Goal: Task Accomplishment & Management: Use online tool/utility

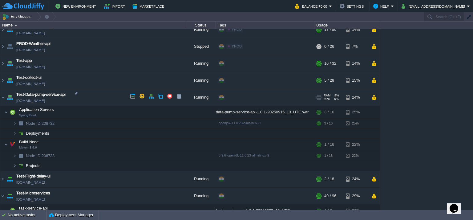
scroll to position [278, 0]
click at [3, 193] on img at bounding box center [2, 196] width 5 height 17
click at [5, 98] on img at bounding box center [2, 97] width 5 height 17
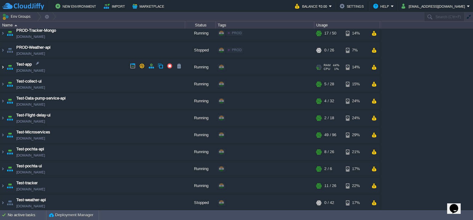
click at [3, 67] on img at bounding box center [2, 67] width 5 height 17
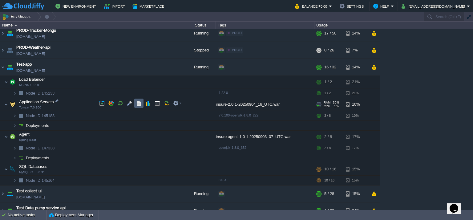
click at [141, 104] on button "button" at bounding box center [139, 103] width 6 height 6
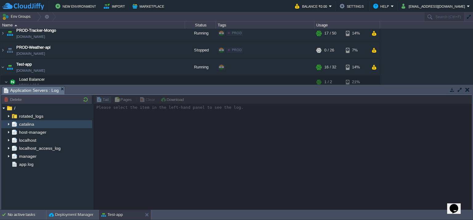
click at [8, 124] on img at bounding box center [8, 124] width 5 height 8
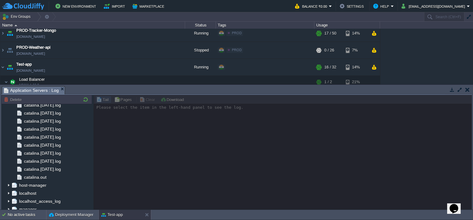
scroll to position [327, 0]
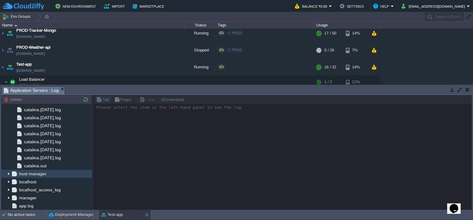
click at [62, 170] on div "host-manager" at bounding box center [46, 174] width 91 height 8
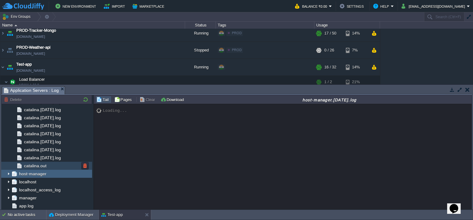
click at [62, 167] on div "catalina.out" at bounding box center [46, 166] width 91 height 8
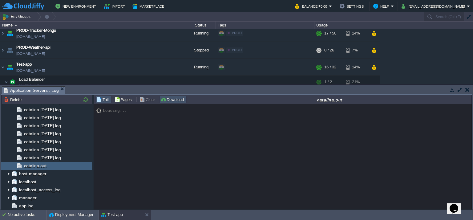
click at [178, 99] on button "Download" at bounding box center [173, 100] width 25 height 6
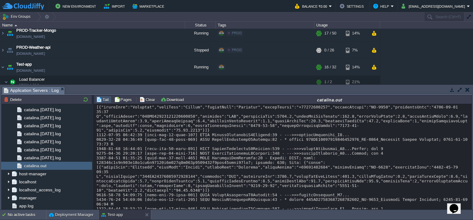
scroll to position [0, 0]
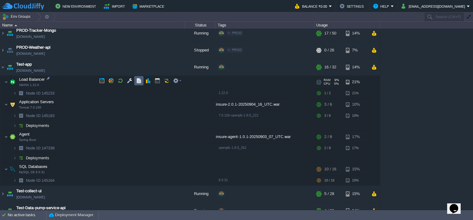
click at [136, 82] on td at bounding box center [138, 80] width 9 height 9
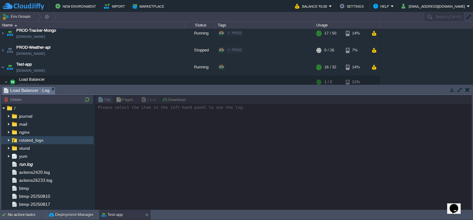
click at [9, 138] on img at bounding box center [8, 140] width 5 height 8
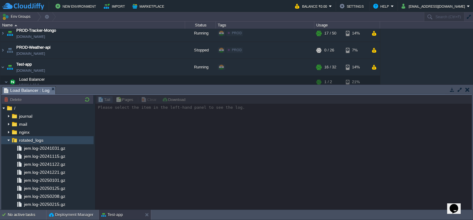
click at [6, 142] on img at bounding box center [8, 140] width 5 height 8
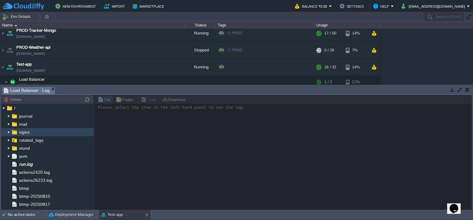
click at [7, 135] on img at bounding box center [8, 132] width 5 height 8
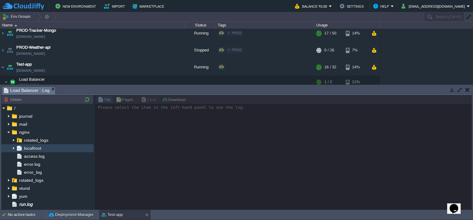
click at [14, 148] on img at bounding box center [13, 148] width 5 height 8
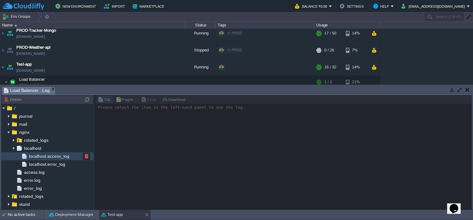
click at [48, 158] on span "localhost.access_log" at bounding box center [49, 156] width 43 height 6
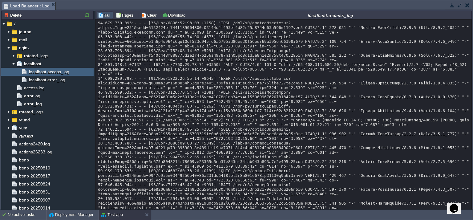
scroll to position [11561, 0]
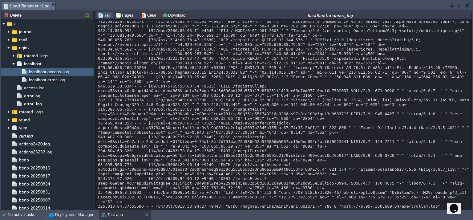
click at [130, 19] on div "Tail Pages Clear Download localhost.access_log" at bounding box center [283, 14] width 377 height 9
click at [130, 18] on td "Pages" at bounding box center [125, 14] width 21 height 7
type input "3"
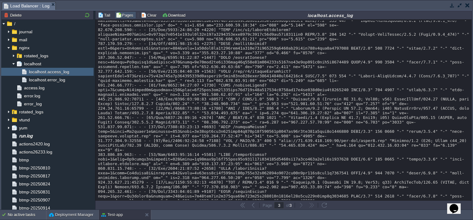
scroll to position [11131, 0]
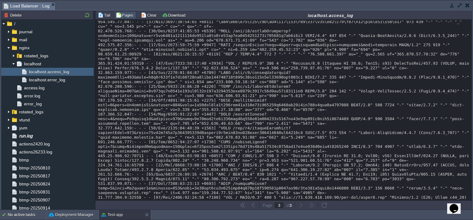
drag, startPoint x: 271, startPoint y: 43, endPoint x: 299, endPoint y: 43, distance: 28.3
copy div "?partnerCode="
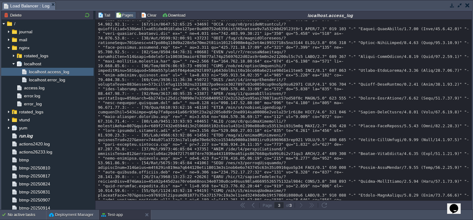
scroll to position [8288, 0]
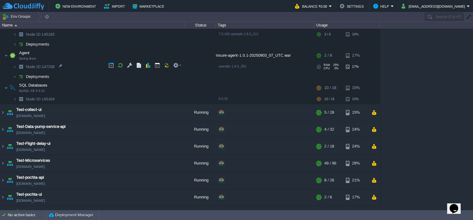
scroll to position [367, 0]
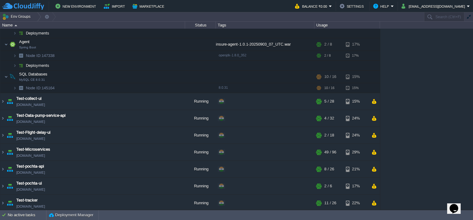
click at [1, 100] on img at bounding box center [2, 101] width 5 height 17
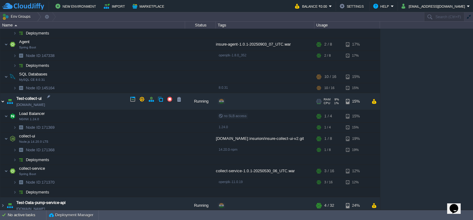
click at [1, 97] on img at bounding box center [2, 101] width 5 height 17
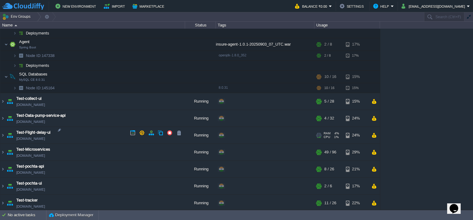
click at [6, 132] on img at bounding box center [10, 135] width 9 height 17
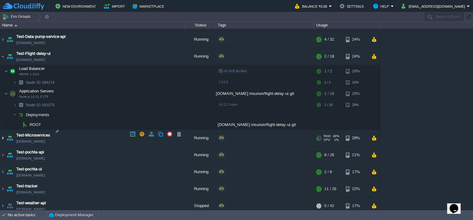
scroll to position [446, 0]
click at [136, 89] on button "button" at bounding box center [139, 90] width 6 height 6
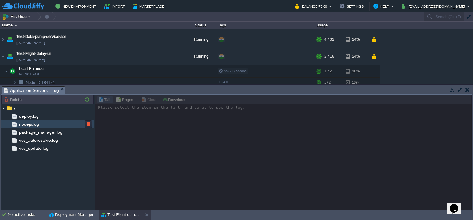
click at [31, 122] on span "nodejs.log" at bounding box center [29, 124] width 22 height 6
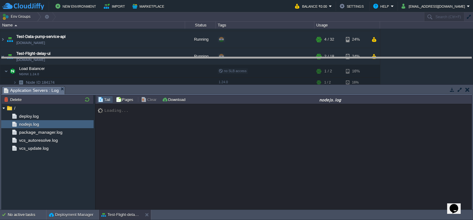
drag, startPoint x: 218, startPoint y: 90, endPoint x: 217, endPoint y: 83, distance: 6.5
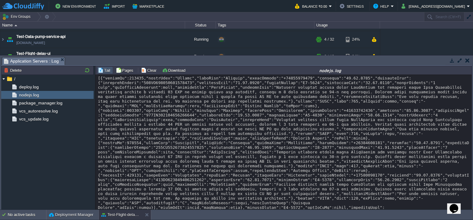
scroll to position [7821, 0]
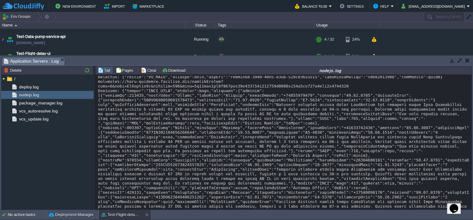
drag, startPoint x: 471, startPoint y: 194, endPoint x: 471, endPoint y: 189, distance: 4.6
click at [471, 189] on div "Loading..." at bounding box center [284, 142] width 377 height 135
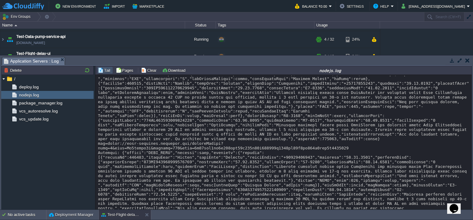
scroll to position [5654, 0]
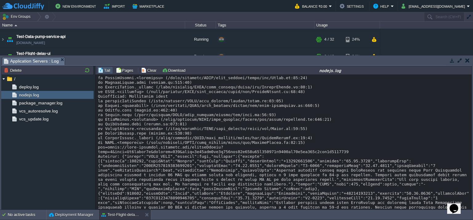
scroll to position [5561, 0]
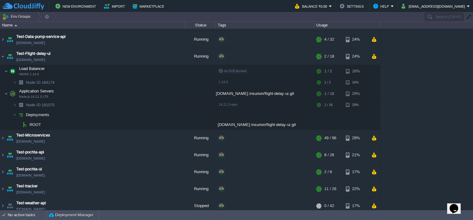
click at [420, 123] on div "Build_Maven [DOMAIN_NAME] Stopped + Add to Env Group RAM 0% CPU 0% 0 / 36 15% B…" at bounding box center [236, 119] width 473 height 181
click at [157, 121] on td at bounding box center [160, 122] width 9 height 9
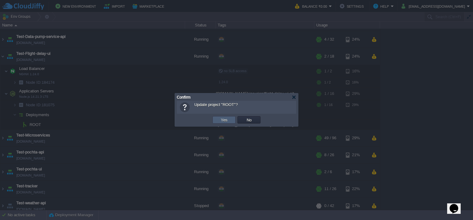
click at [218, 122] on td "Yes" at bounding box center [224, 119] width 23 height 7
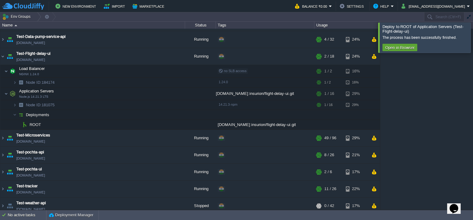
click at [473, 39] on div at bounding box center [481, 37] width 0 height 30
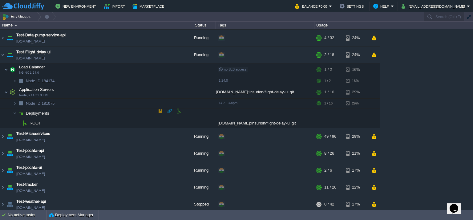
scroll to position [448, 0]
click at [168, 120] on button "button" at bounding box center [170, 121] width 6 height 6
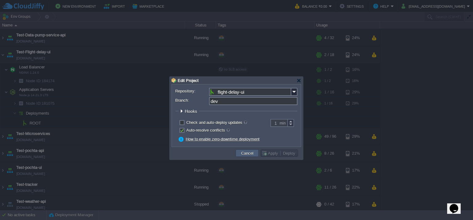
click at [242, 152] on button "Cancel" at bounding box center [247, 153] width 16 height 6
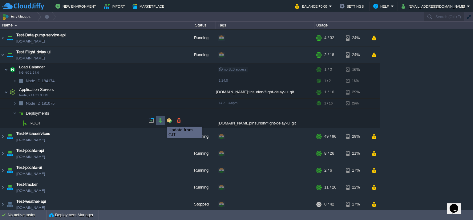
click at [162, 121] on button "button" at bounding box center [161, 121] width 6 height 6
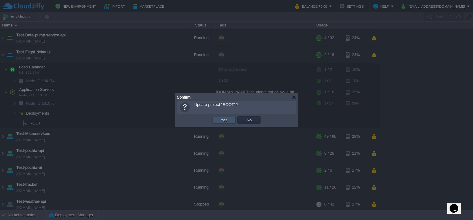
click at [219, 120] on button "Yes" at bounding box center [224, 120] width 10 height 6
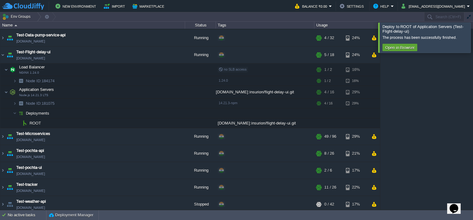
click at [473, 31] on div at bounding box center [481, 37] width 0 height 30
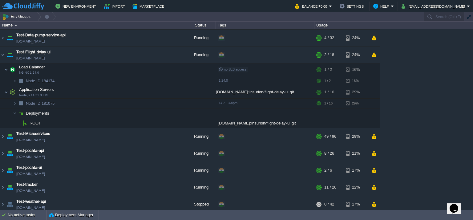
click at [445, 51] on div "Build_Maven [DOMAIN_NAME] Stopped + Add to Env Group RAM 0% CPU 0% 0 / 36 15% B…" at bounding box center [236, 119] width 473 height 181
